Goal: Navigation & Orientation: Find specific page/section

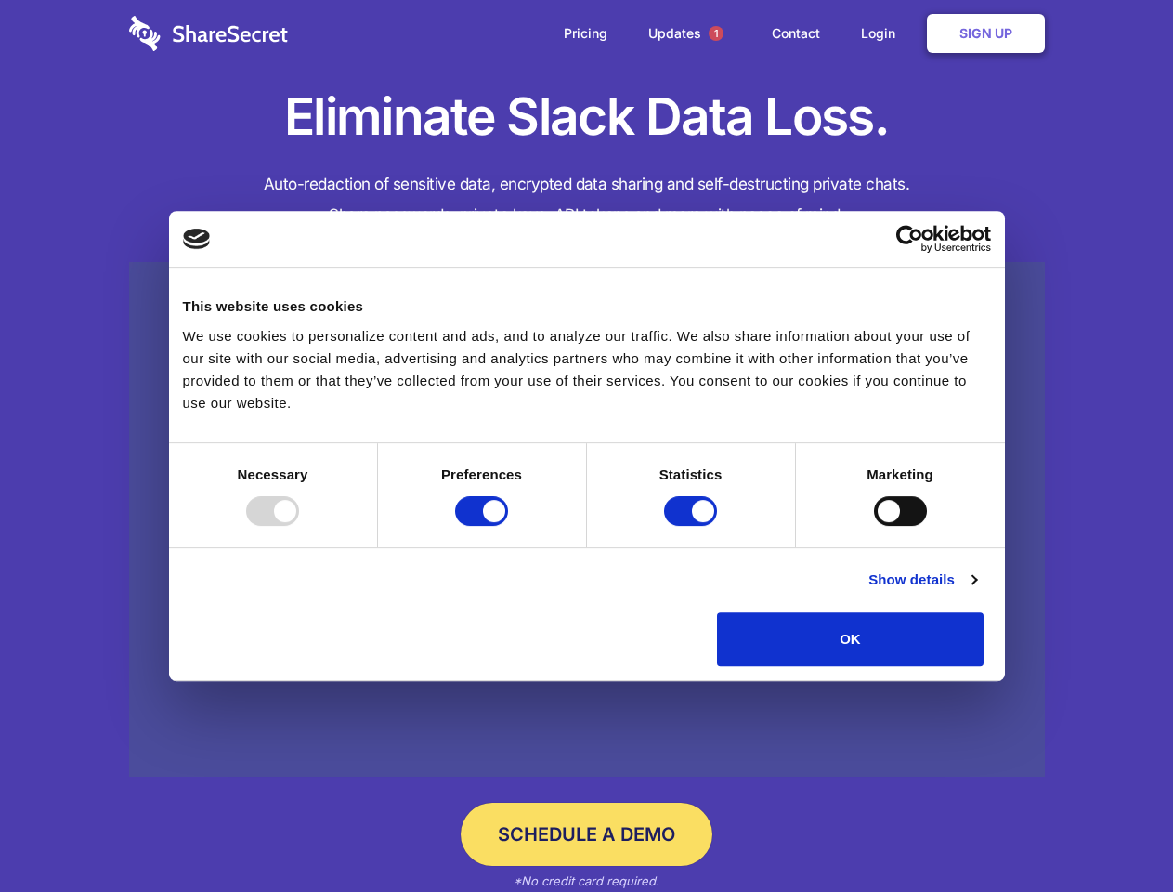
click at [299, 526] on div at bounding box center [272, 511] width 53 height 30
click at [508, 526] on input "Preferences" at bounding box center [481, 511] width 53 height 30
checkbox input "false"
click at [693, 526] on input "Statistics" at bounding box center [690, 511] width 53 height 30
checkbox input "false"
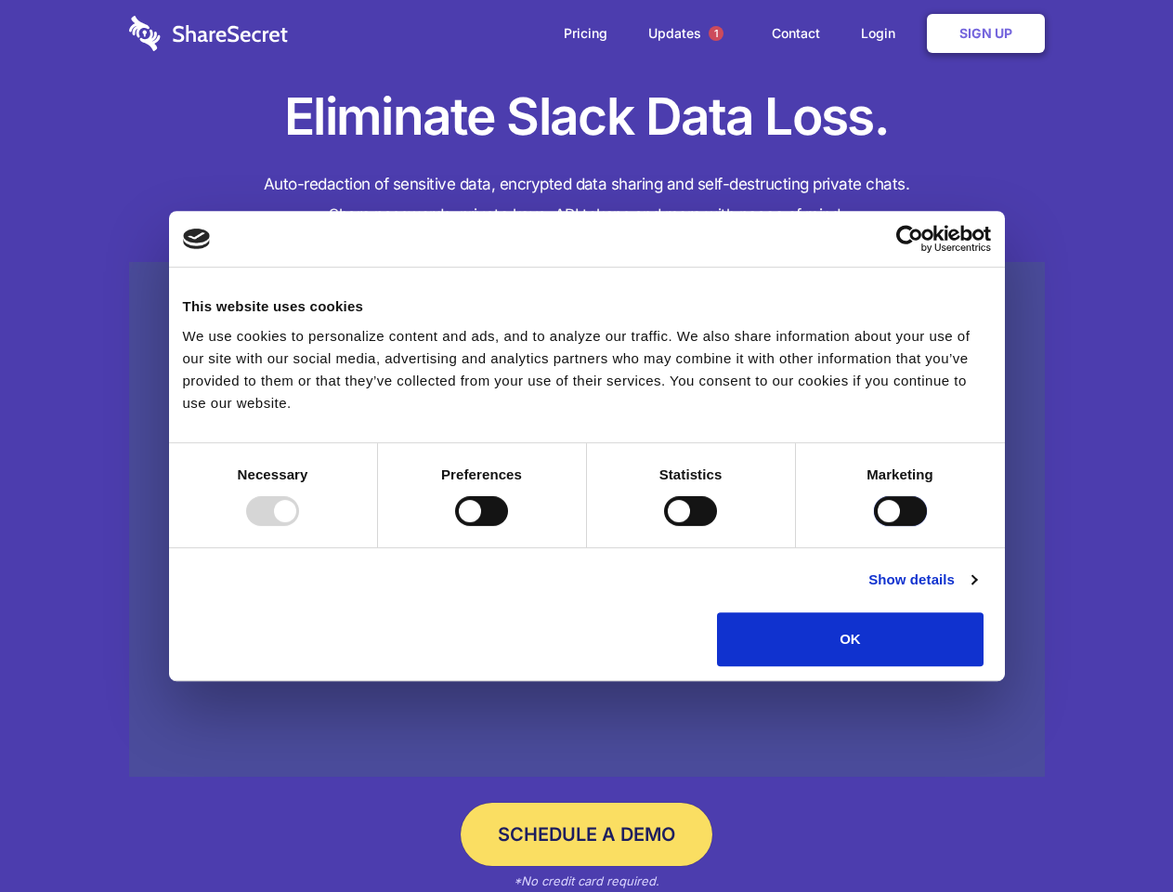
click at [874, 526] on input "Marketing" at bounding box center [900, 511] width 53 height 30
checkbox input "true"
click at [976, 591] on link "Show details" at bounding box center [923, 580] width 108 height 22
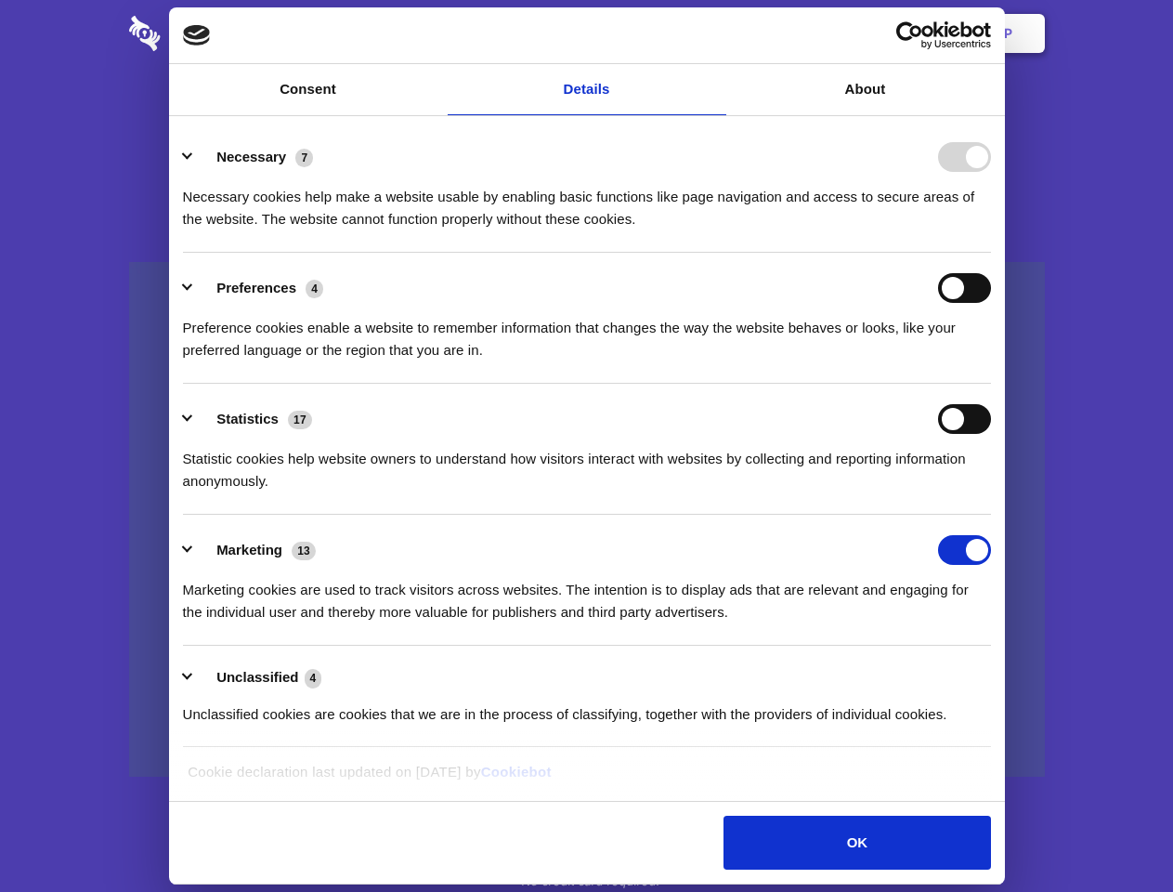
click at [991, 253] on li "Necessary 7 Necessary cookies help make a website usable by enabling basic func…" at bounding box center [587, 187] width 808 height 131
click at [715, 33] on span "1" at bounding box center [716, 33] width 15 height 15
